Goal: Find contact information: Find contact information

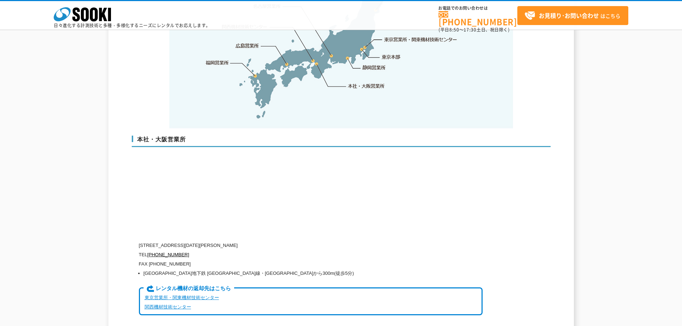
scroll to position [1682, 0]
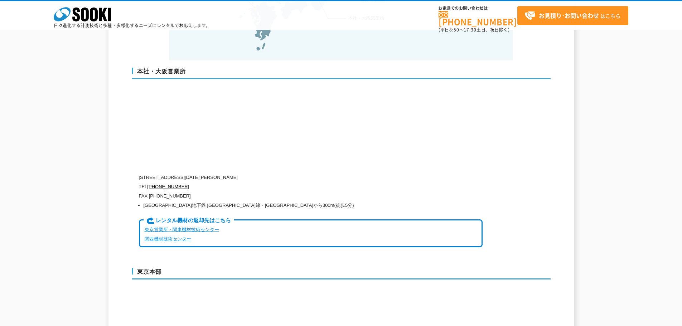
click at [185, 227] on link "東京営業所・関東機材技術センター" at bounding box center [182, 229] width 74 height 5
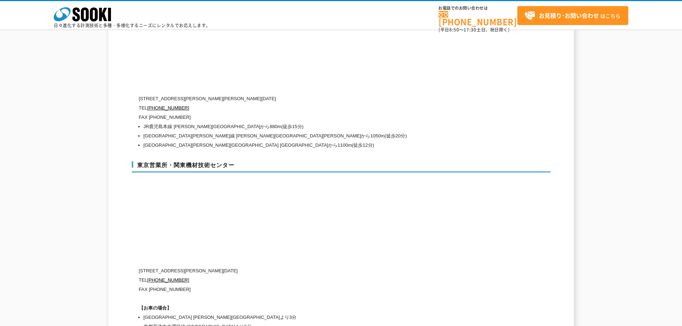
scroll to position [2880, 0]
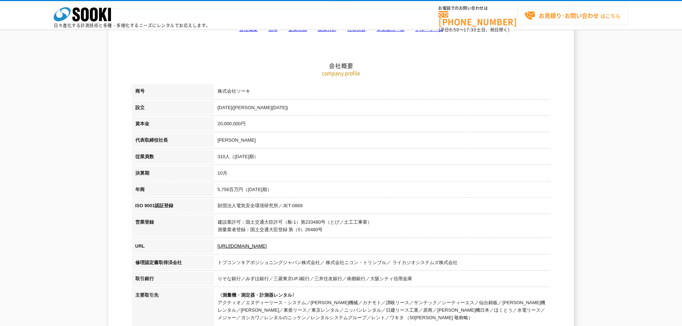
scroll to position [1725, 0]
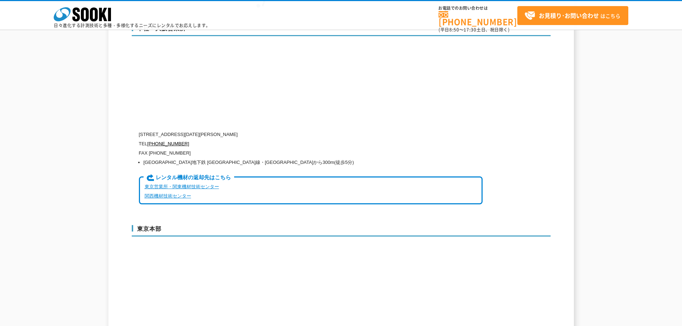
click at [178, 184] on link "東京営業所・関東機材技術センター" at bounding box center [182, 186] width 74 height 5
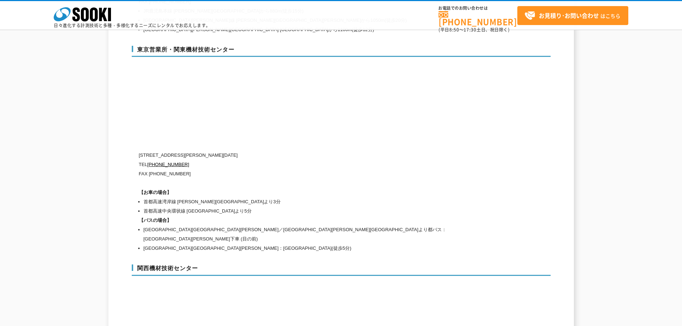
scroll to position [2987, 0]
